Goal: Check status: Check status

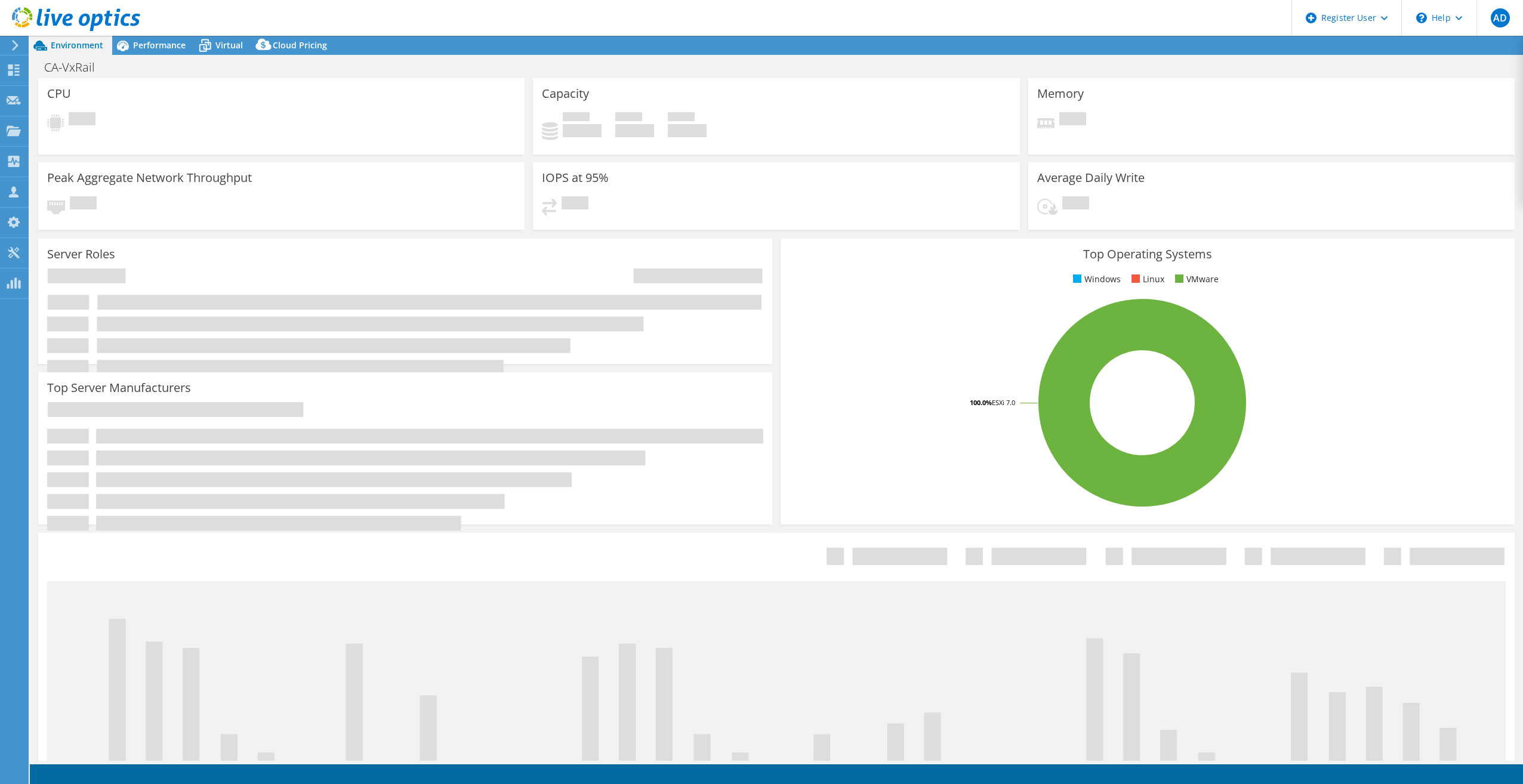
select select "USD"
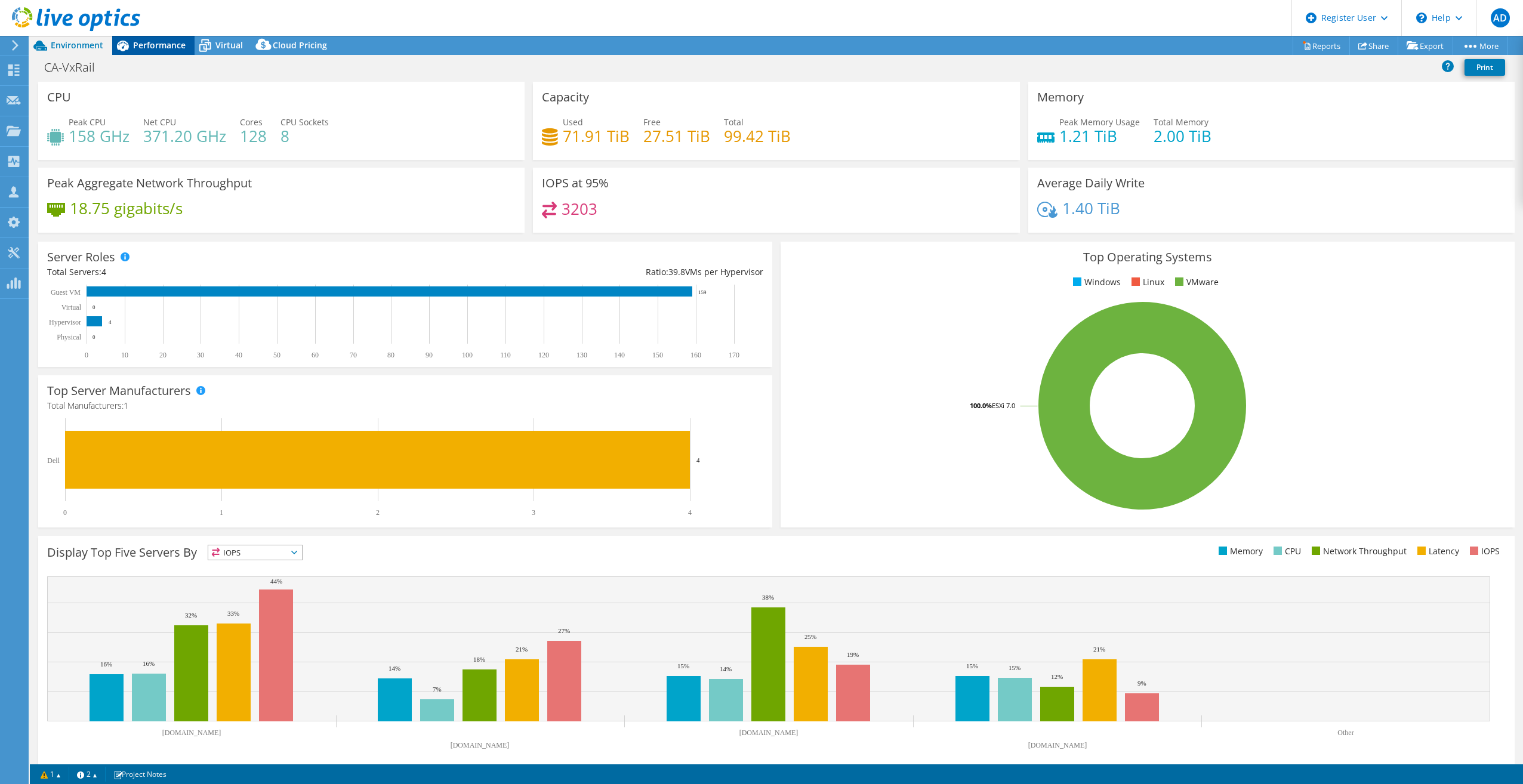
click at [159, 42] on span "Performance" at bounding box center [159, 45] width 53 height 11
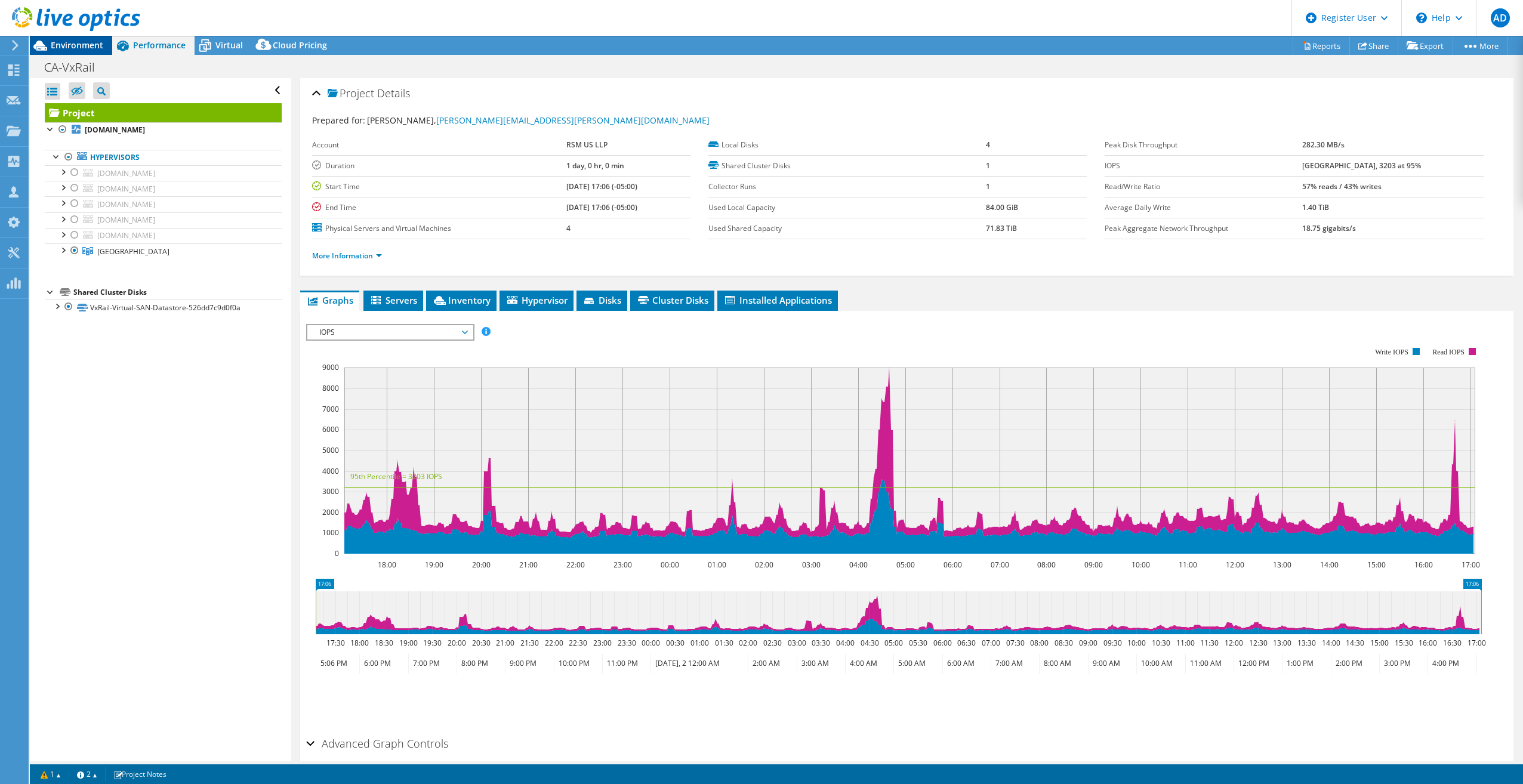
click at [96, 46] on span "Environment" at bounding box center [77, 45] width 53 height 11
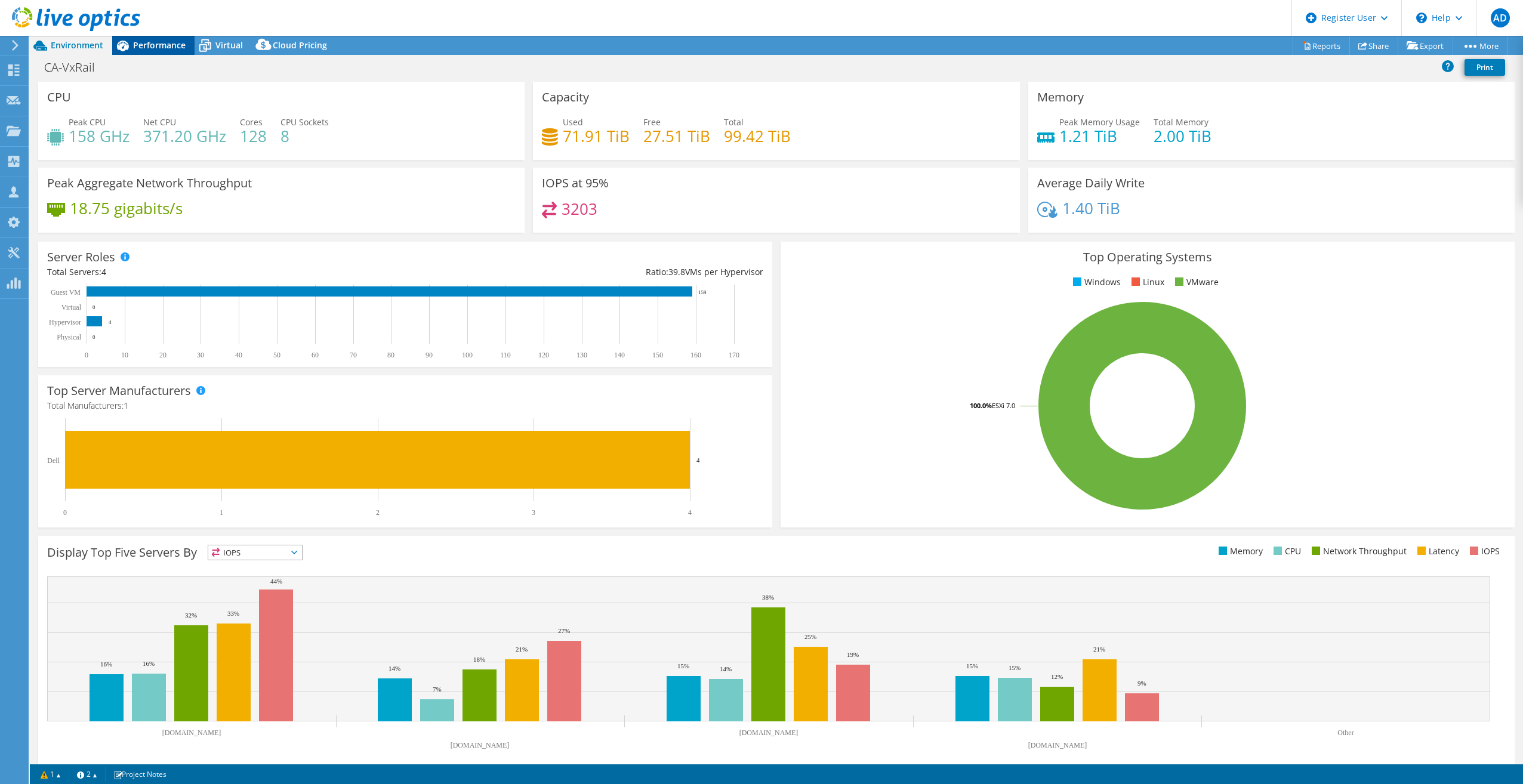
click at [163, 39] on span "Performance" at bounding box center [159, 45] width 53 height 11
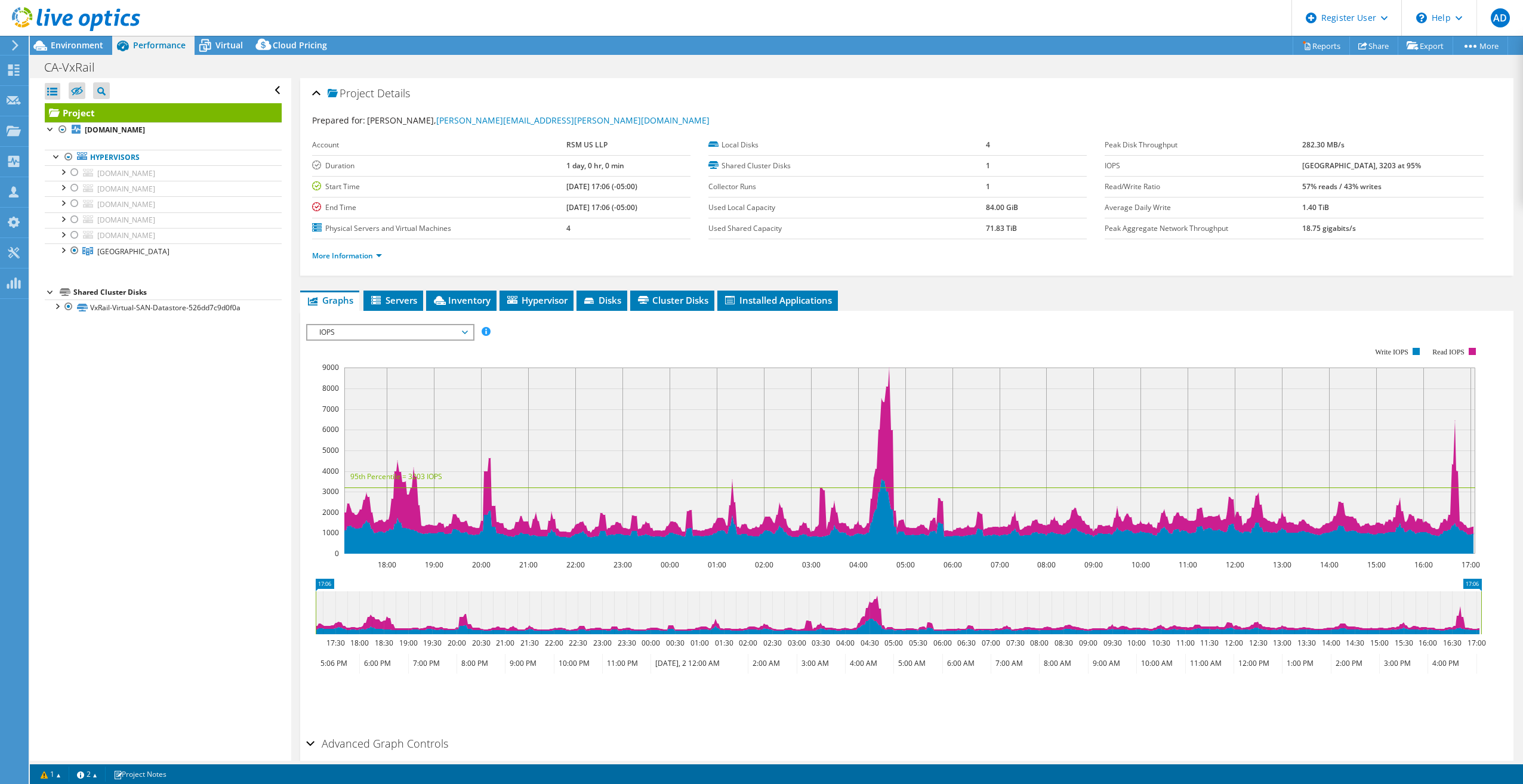
drag, startPoint x: 544, startPoint y: 163, endPoint x: 669, endPoint y: 181, distance: 126.3
click at [669, 181] on tbody "Account RSM US LLP Duration 1 day, 0 hr, 0 min Start Time [DATE] 17:06 (-05:00)…" at bounding box center [501, 187] width 378 height 104
drag, startPoint x: 669, startPoint y: 181, endPoint x: 615, endPoint y: 167, distance: 55.8
click at [615, 167] on td "1 day, 0 hr, 0 min" at bounding box center [629, 165] width 125 height 21
drag, startPoint x: 626, startPoint y: 158, endPoint x: 489, endPoint y: 155, distance: 137.0
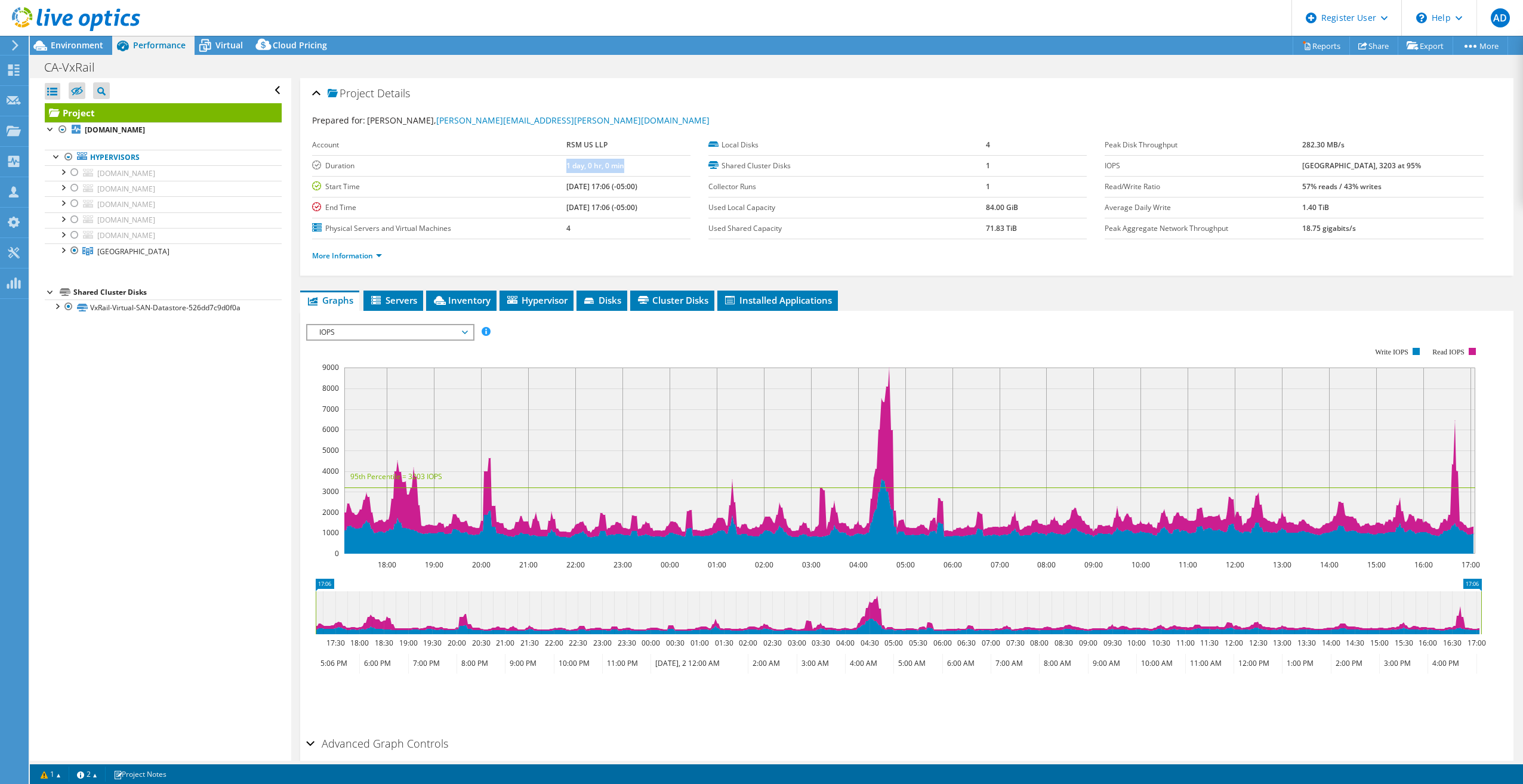
click at [489, 155] on tr "Duration 1 day, 0 hr, 0 min" at bounding box center [501, 165] width 378 height 21
drag, startPoint x: 489, startPoint y: 155, endPoint x: 457, endPoint y: 212, distance: 65.4
click at [457, 212] on label "End Time" at bounding box center [439, 208] width 254 height 12
drag, startPoint x: 99, startPoint y: 47, endPoint x: 106, endPoint y: 57, distance: 12.2
click at [106, 57] on div "Project Actions Project Actions Reports Share Export vSAN ReadyNode Sizer" at bounding box center [776, 410] width 1493 height 748
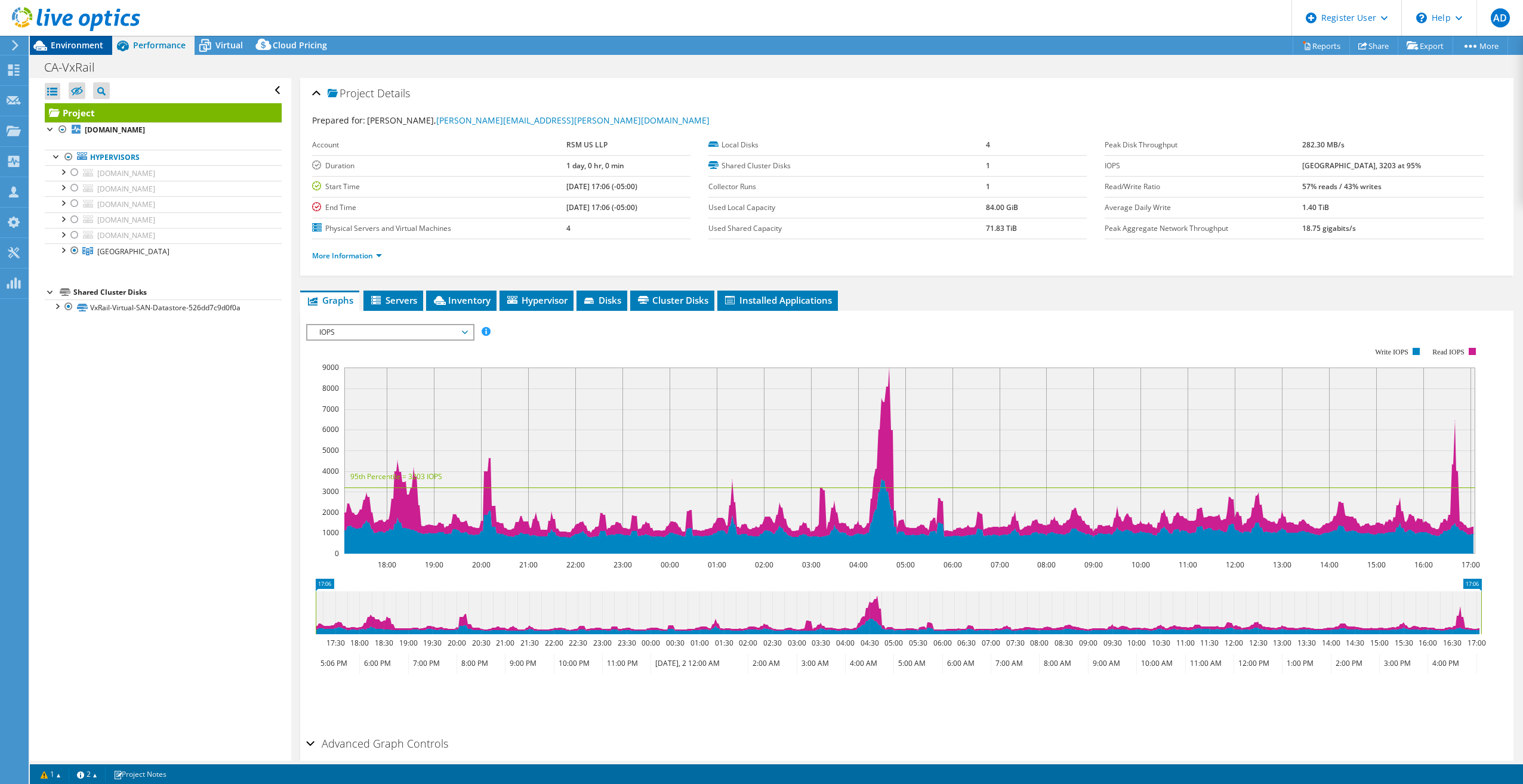
drag, startPoint x: 106, startPoint y: 57, endPoint x: 87, endPoint y: 48, distance: 21.0
click at [87, 48] on span "Environment" at bounding box center [77, 45] width 53 height 11
